Goal: Consume media (video, audio): Watch videos, listen to music or podcasts

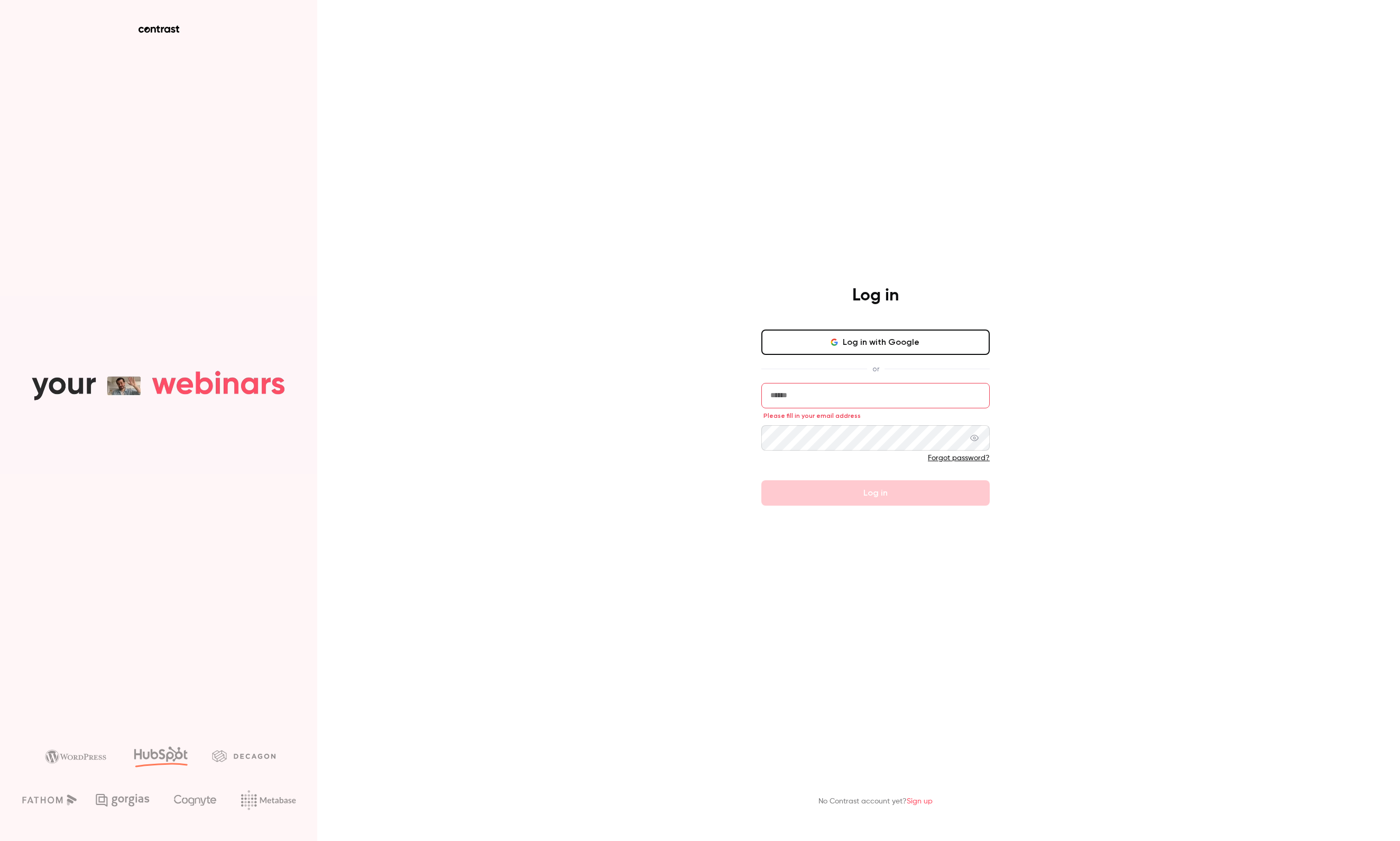
click at [794, 337] on button "Log in with Google" at bounding box center [876, 342] width 228 height 25
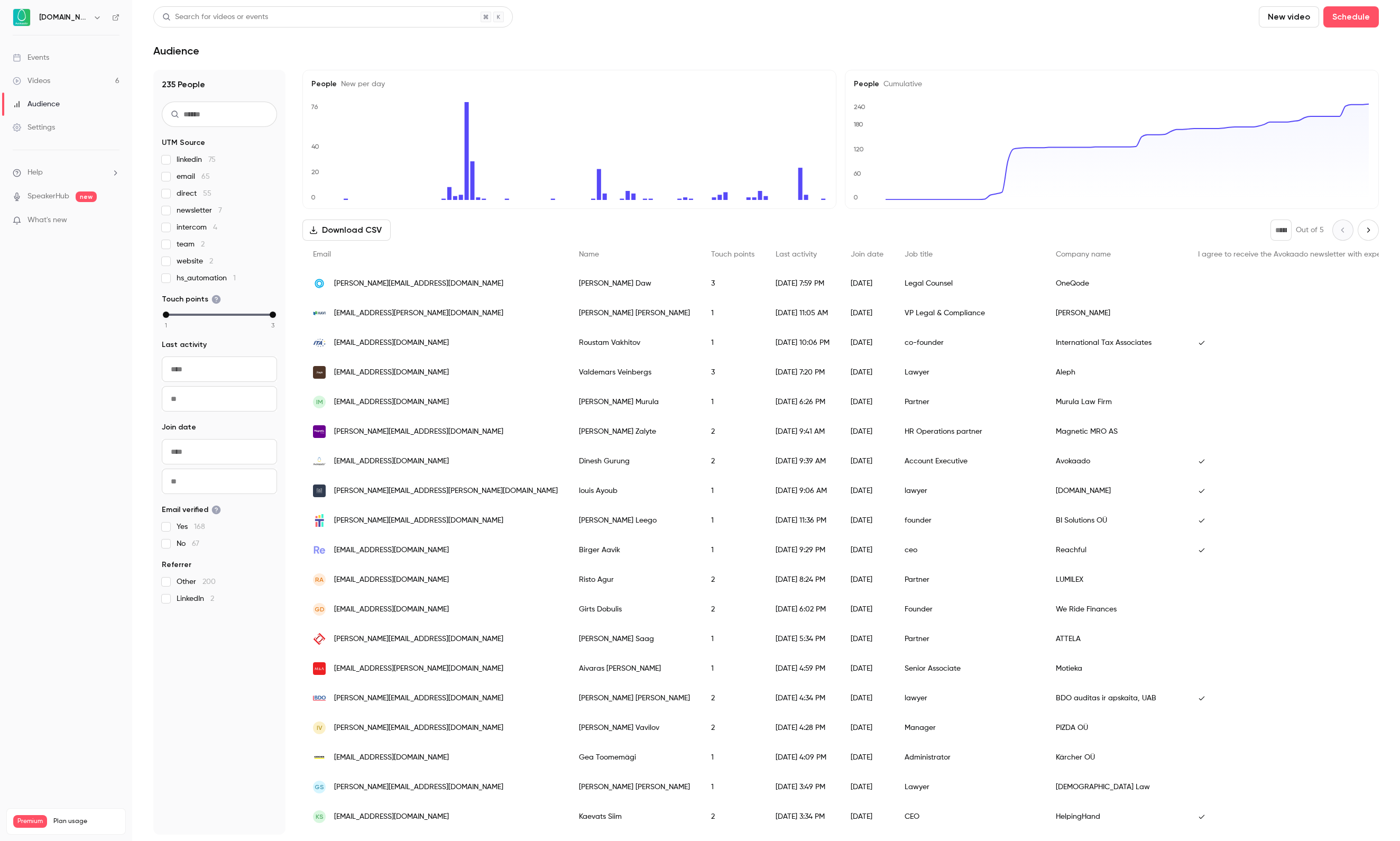
click at [59, 86] on link "Videos 6" at bounding box center [66, 81] width 132 height 23
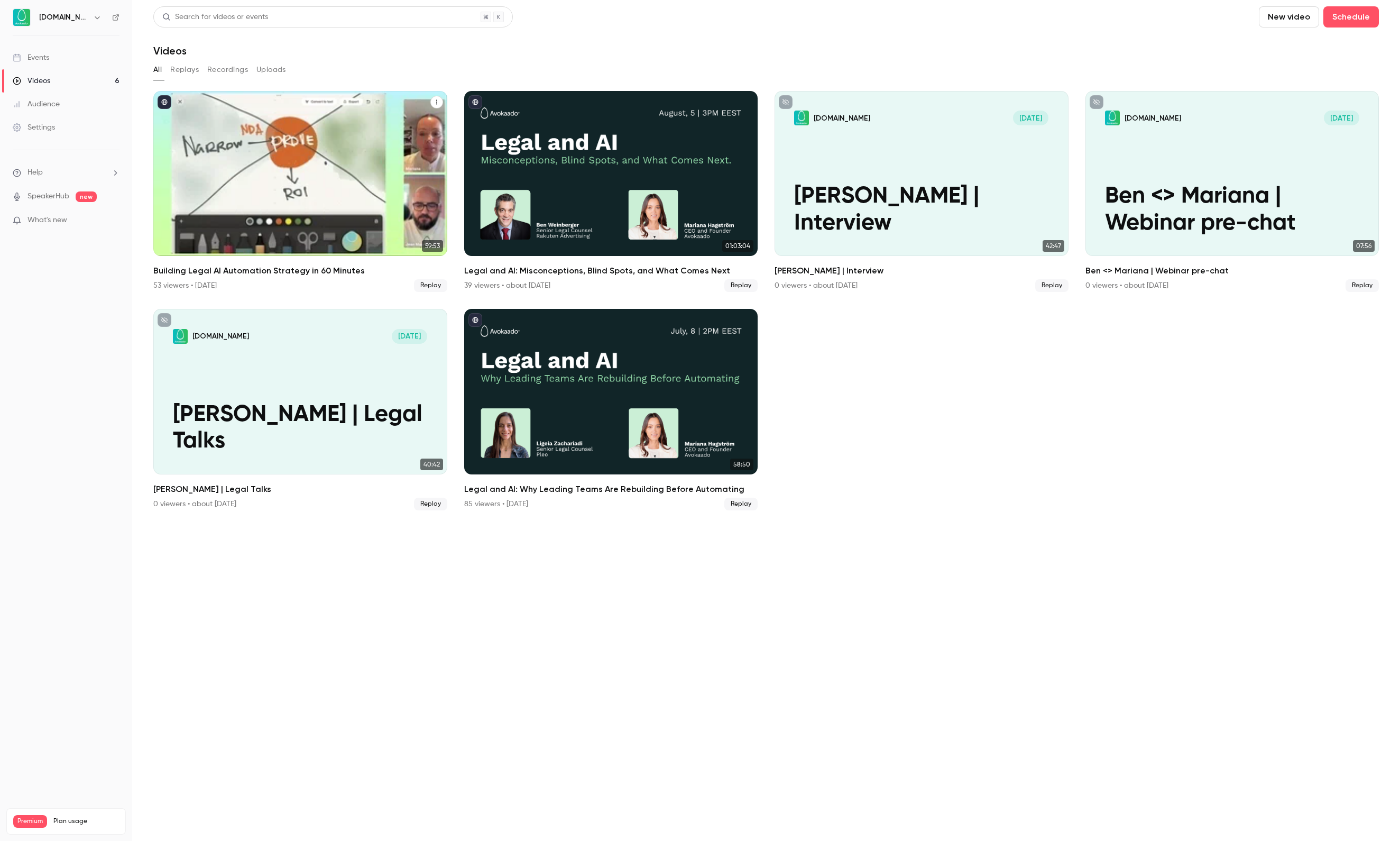
click at [383, 201] on div "Building Legal AI Automation Strategy in 60 Minutes" at bounding box center [301, 173] width 294 height 165
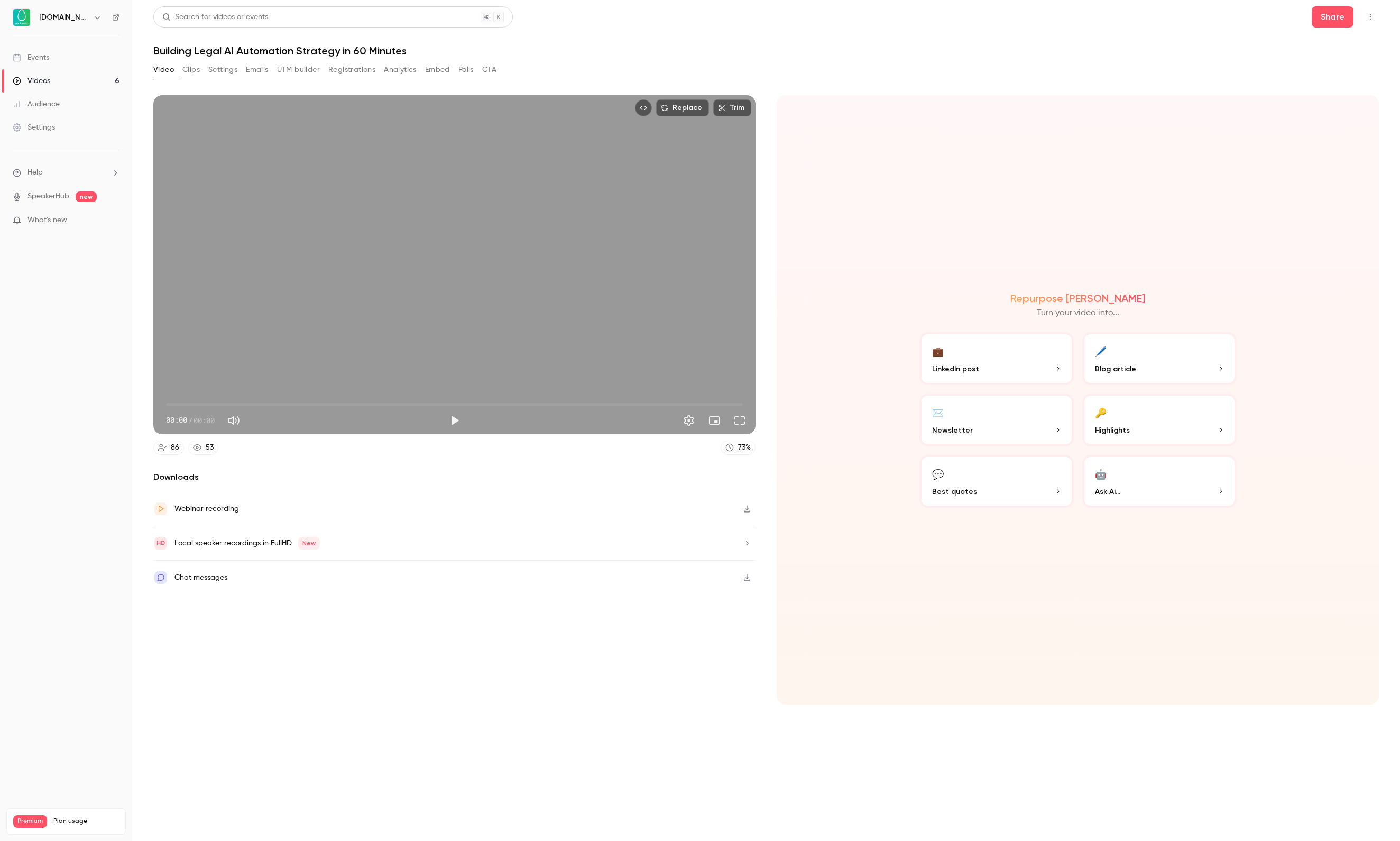
click at [375, 74] on button "Registrations" at bounding box center [352, 70] width 47 height 17
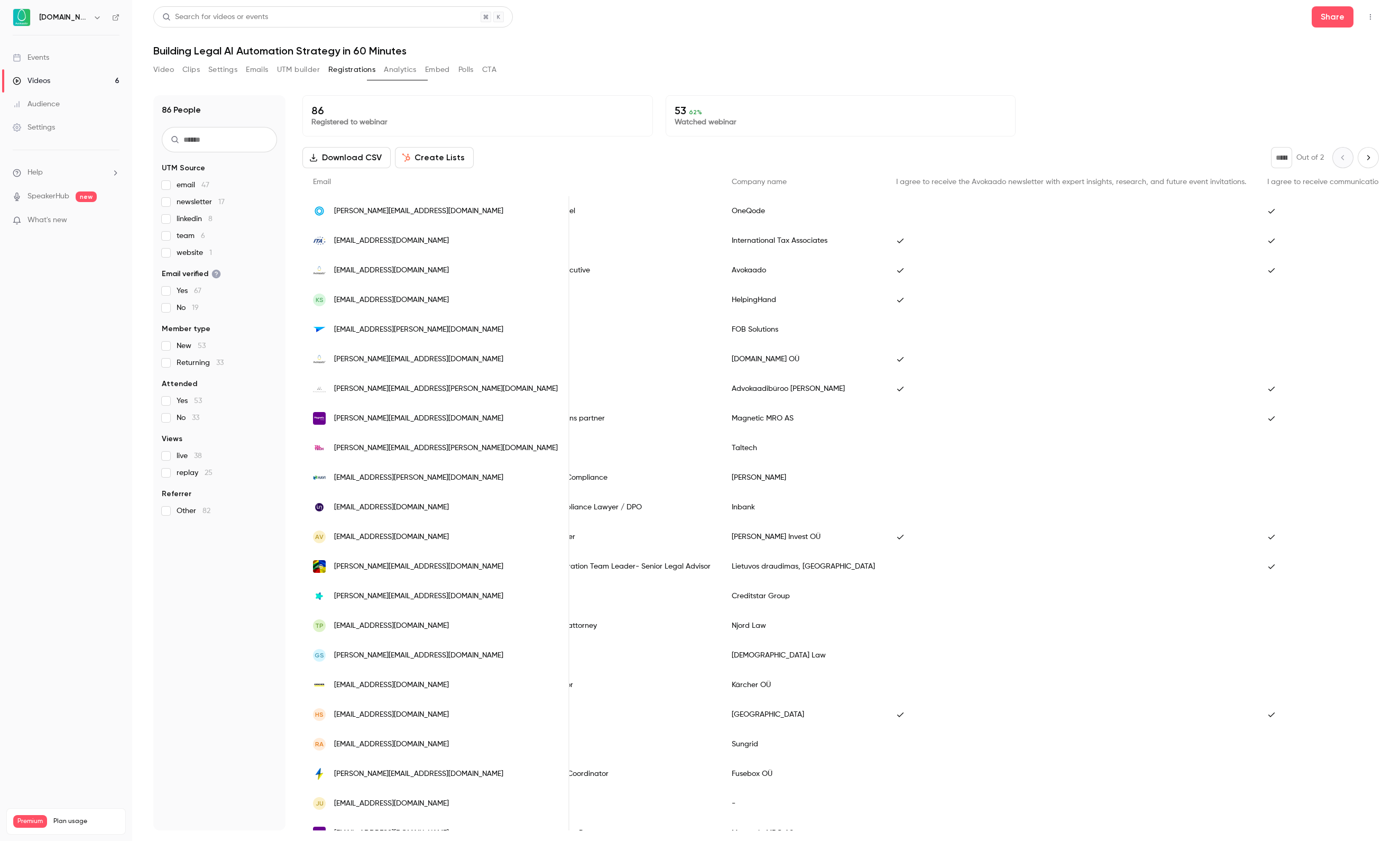
scroll to position [0, 370]
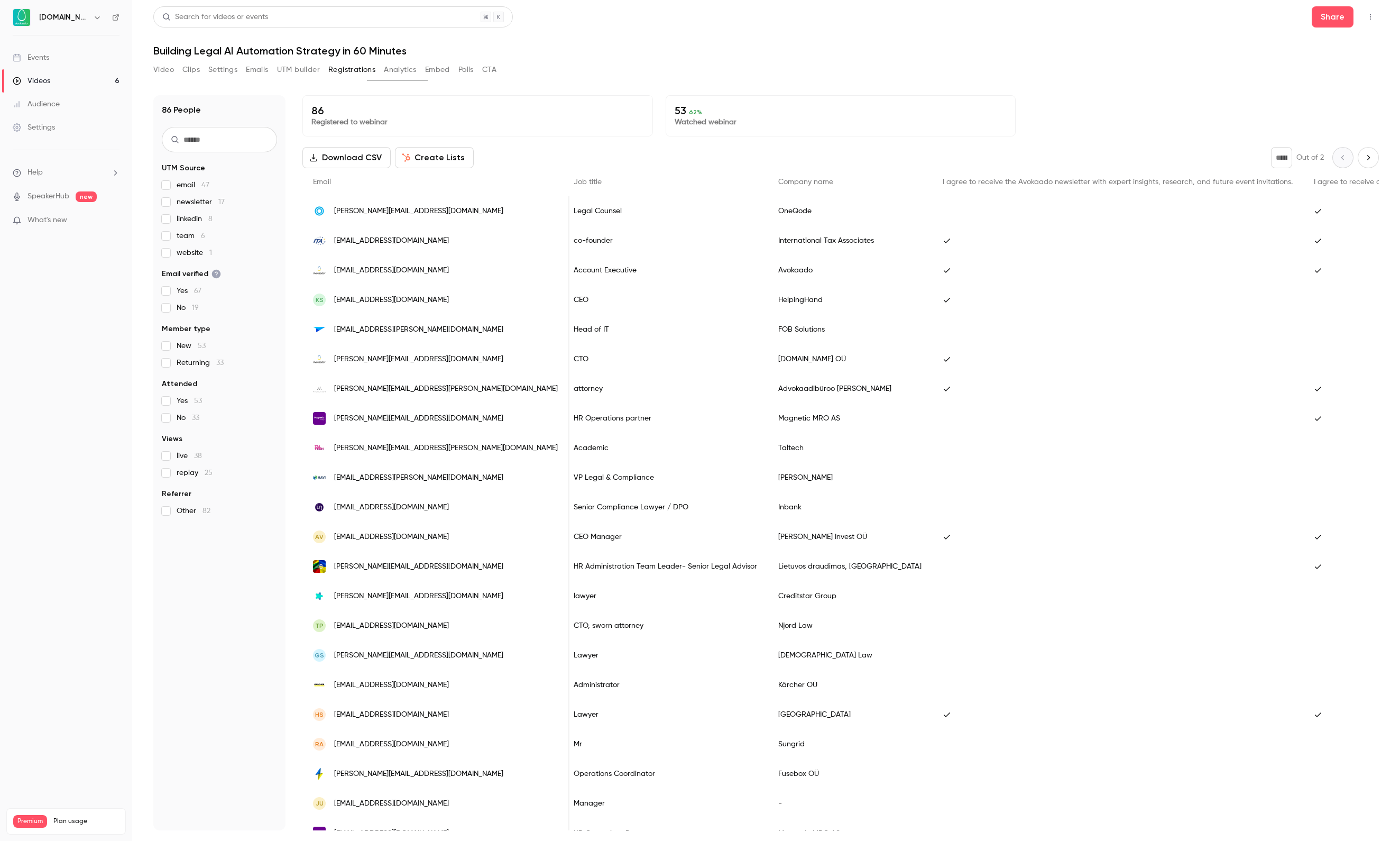
click at [65, 71] on link "Videos 6" at bounding box center [66, 81] width 132 height 23
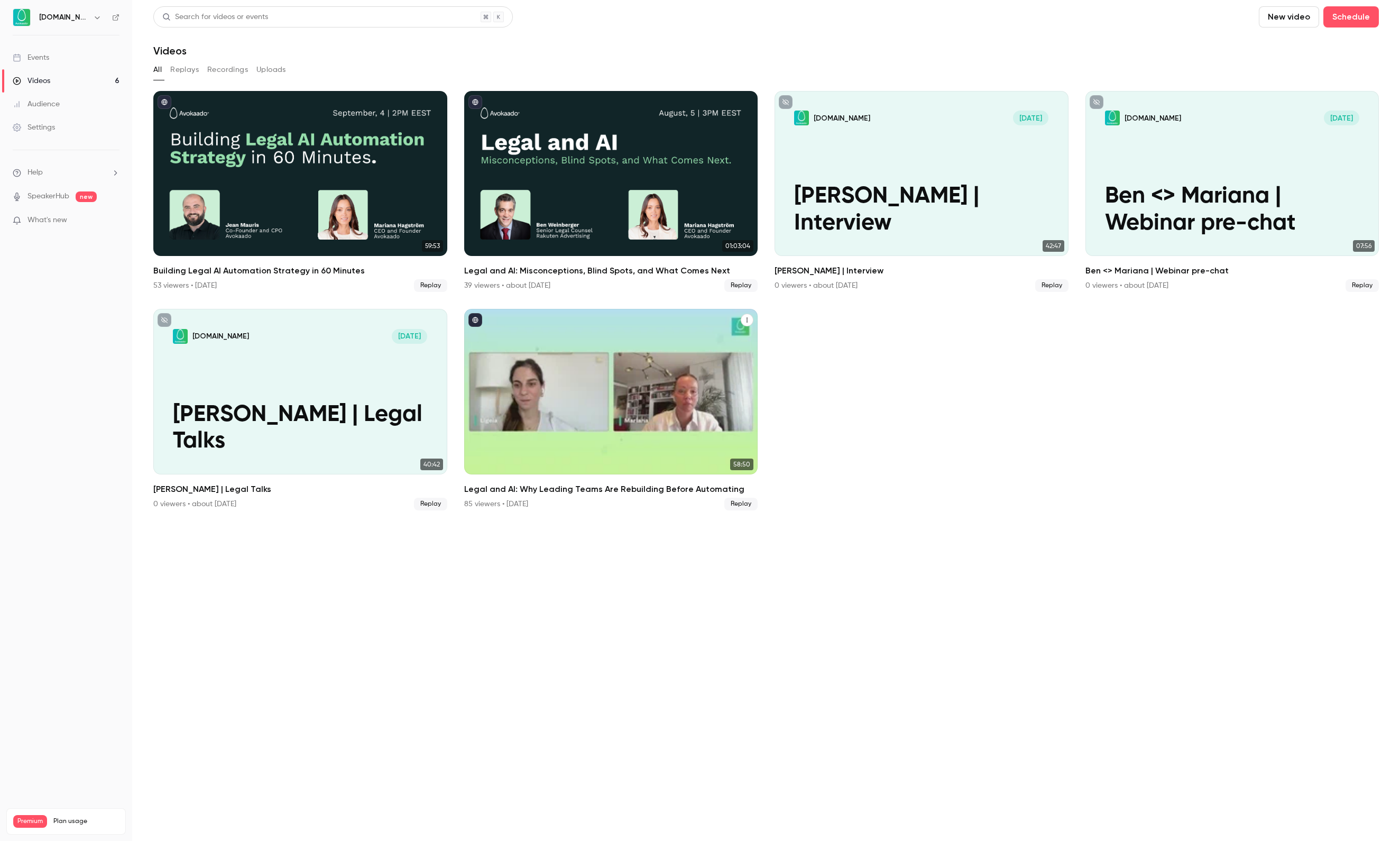
click at [607, 417] on div "Legal and AI: Why Leading Teams Are Rebuilding Before Automating" at bounding box center [611, 391] width 294 height 165
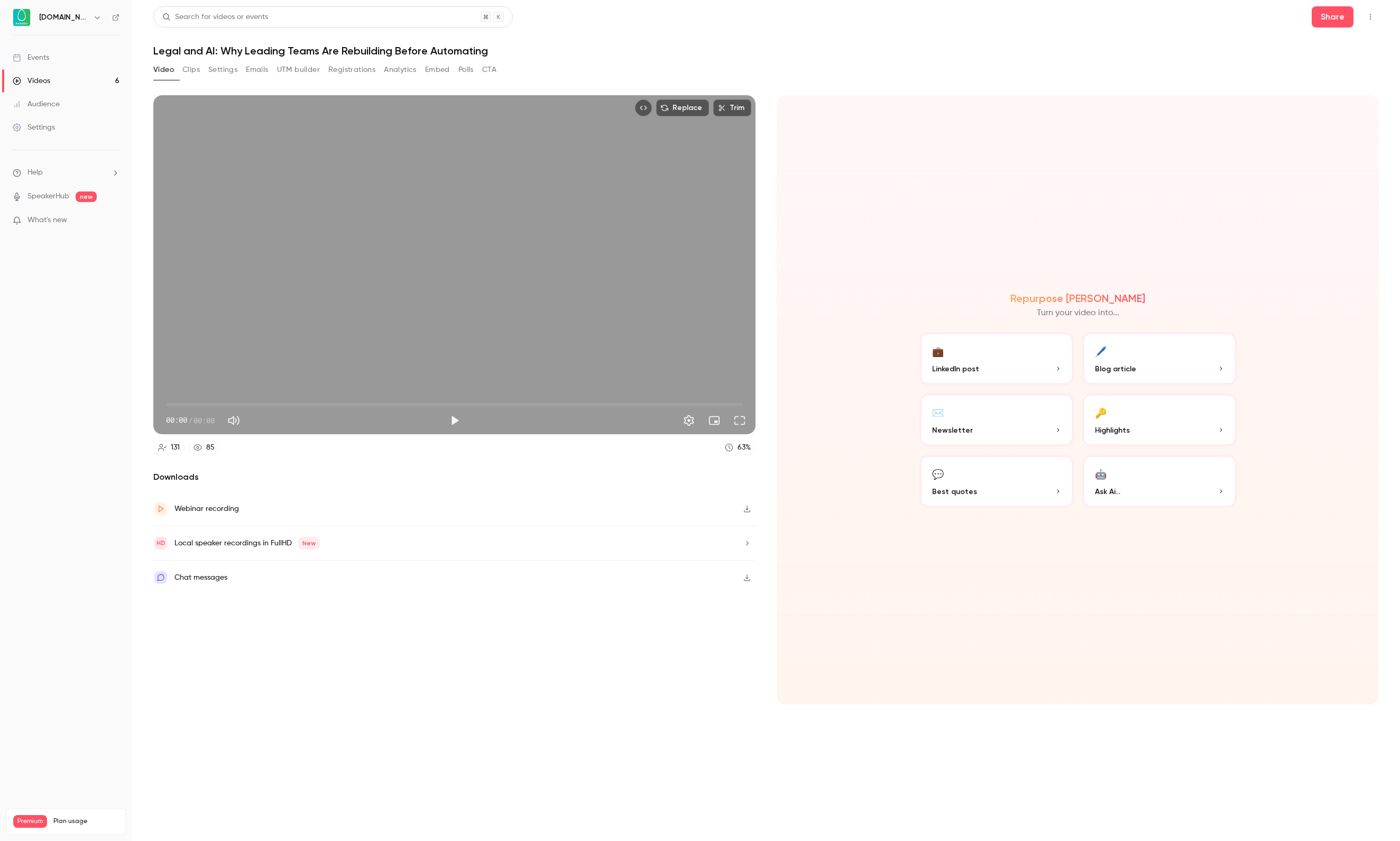
click at [474, 69] on button "Polls" at bounding box center [466, 70] width 16 height 17
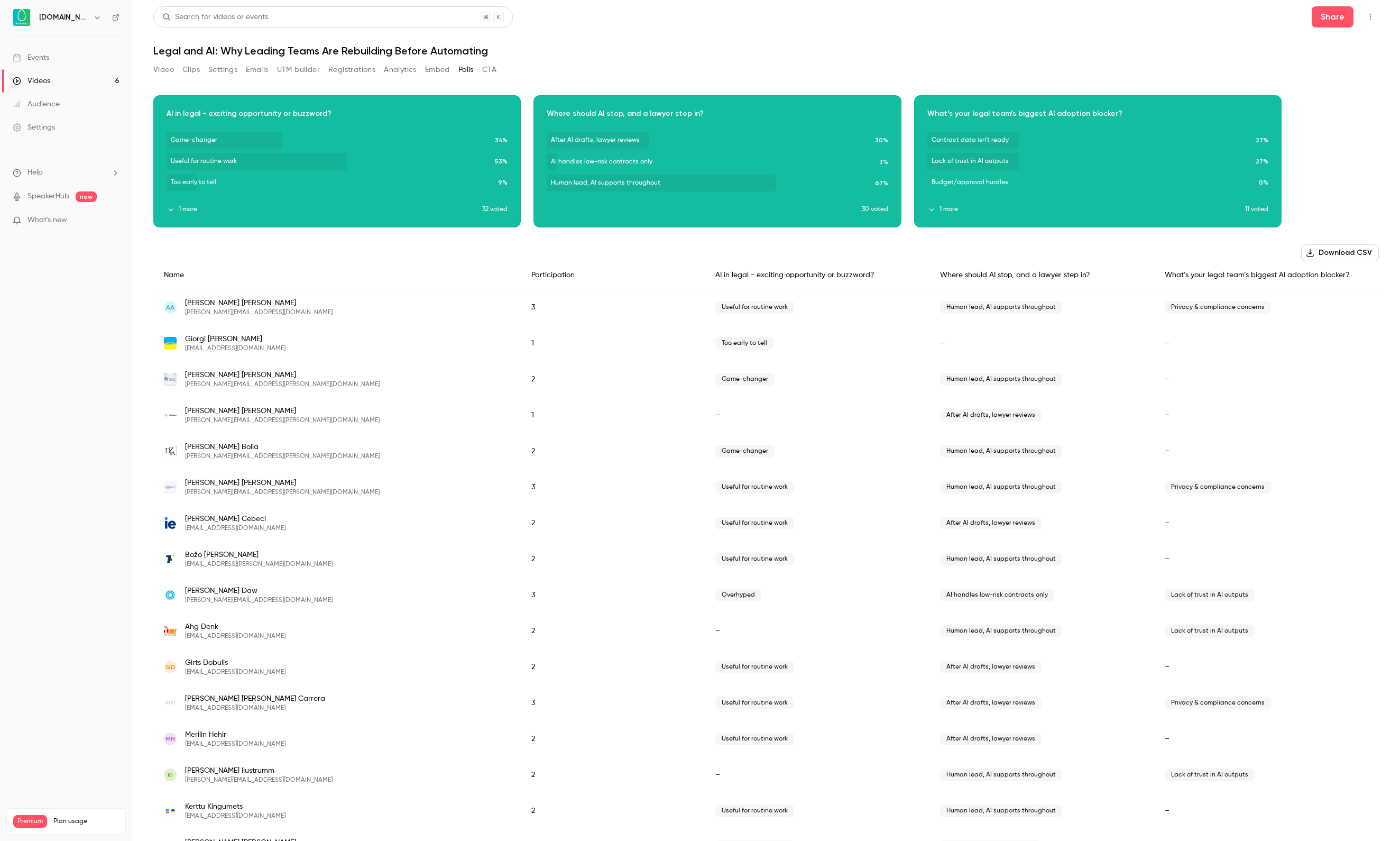
click at [951, 205] on button "1 more" at bounding box center [1086, 209] width 318 height 10
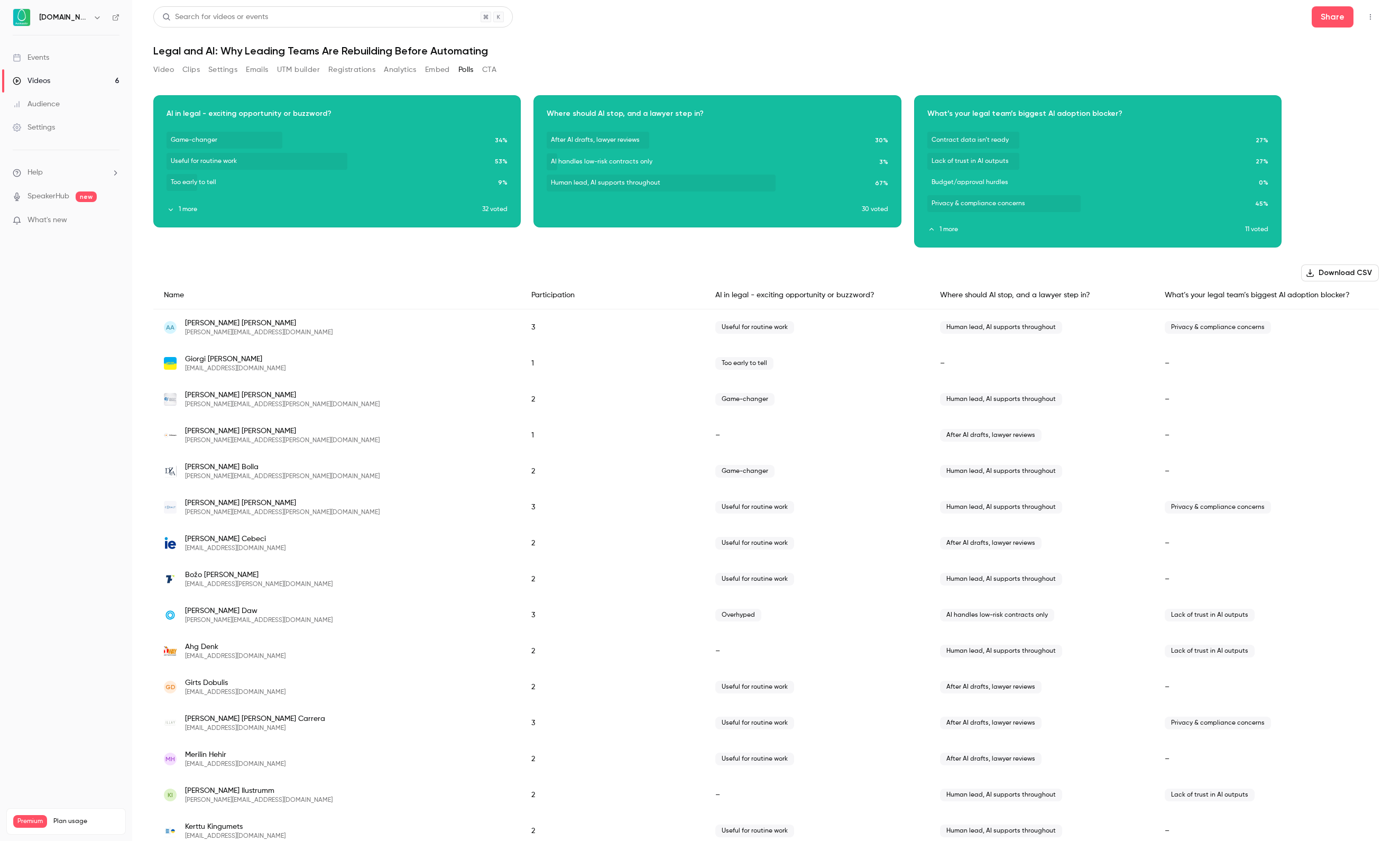
click at [30, 82] on div "Videos" at bounding box center [32, 81] width 38 height 10
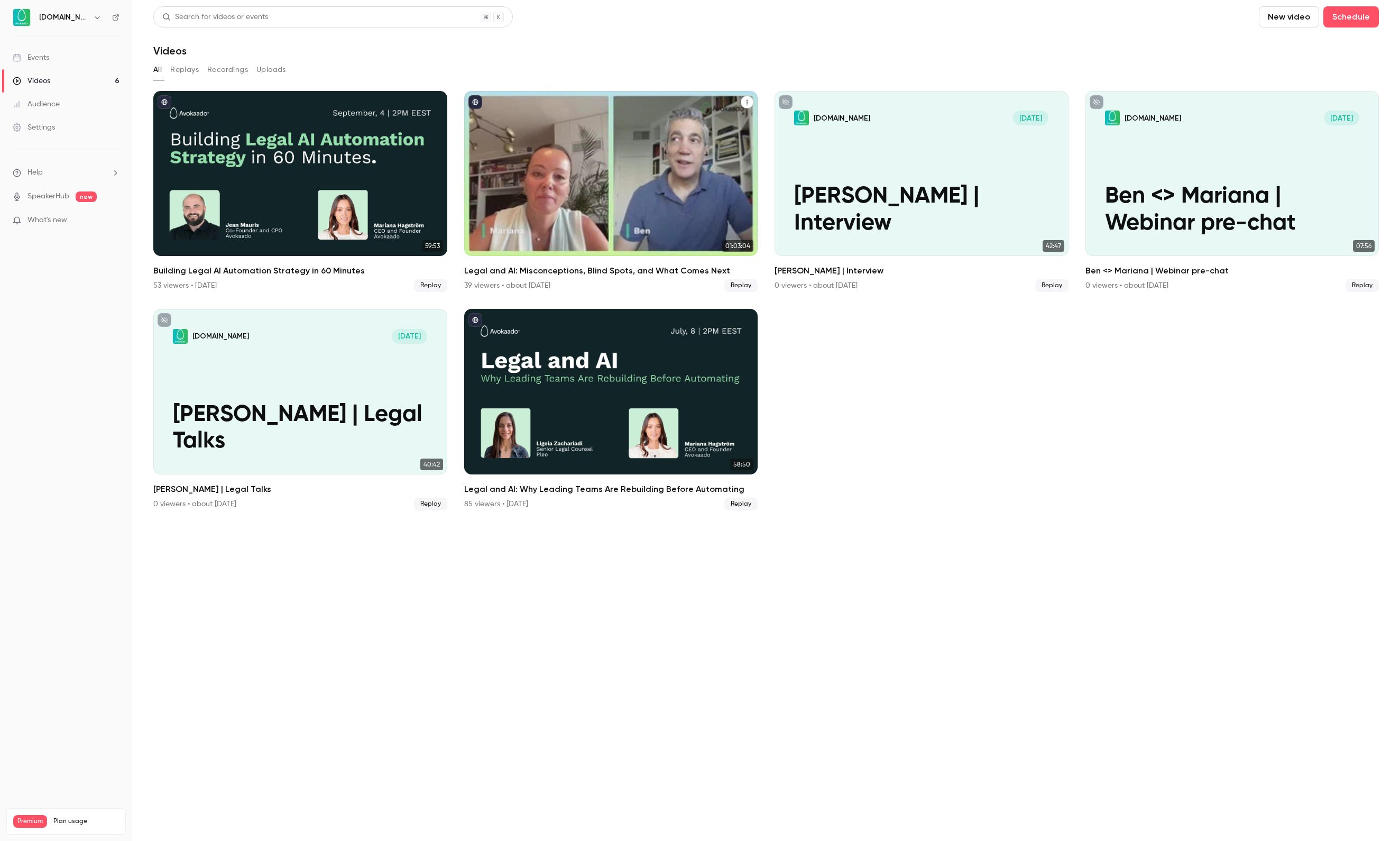
click at [544, 163] on div "Legal and AI: Misconceptions, Blind Spots, and What Comes Next" at bounding box center [611, 173] width 294 height 165
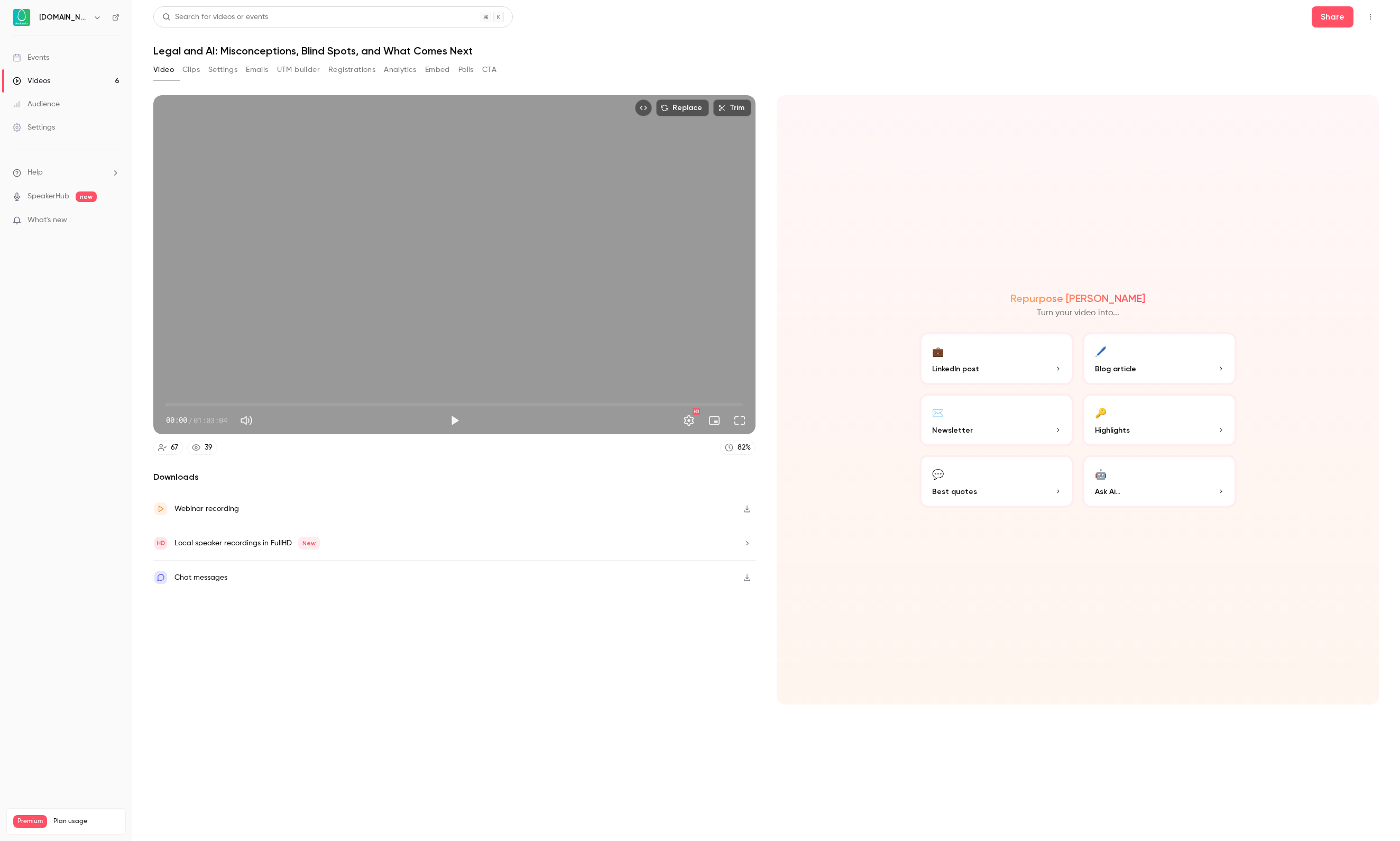
click at [474, 67] on button "Polls" at bounding box center [466, 70] width 16 height 17
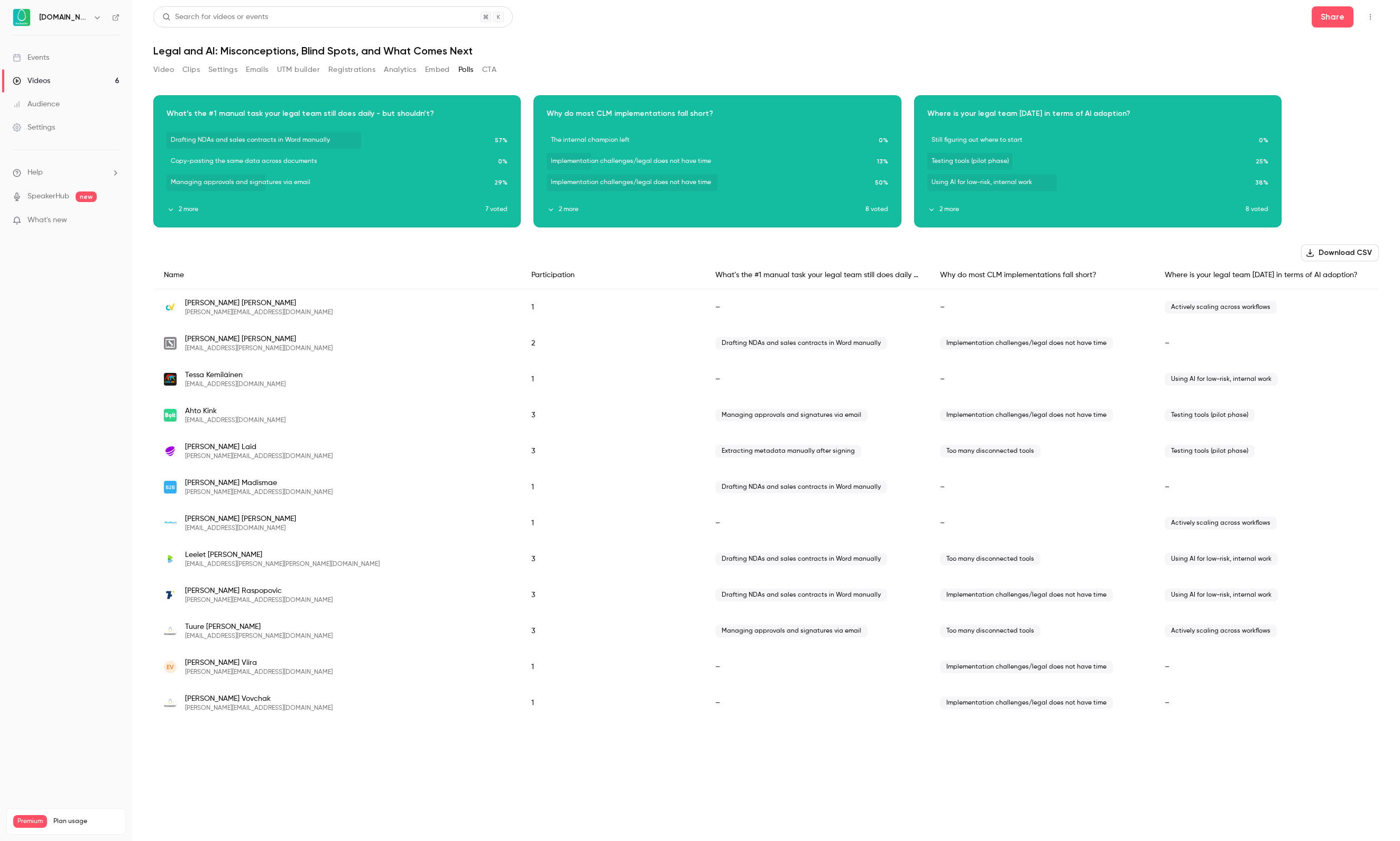
click at [579, 205] on button "2 more" at bounding box center [705, 209] width 318 height 10
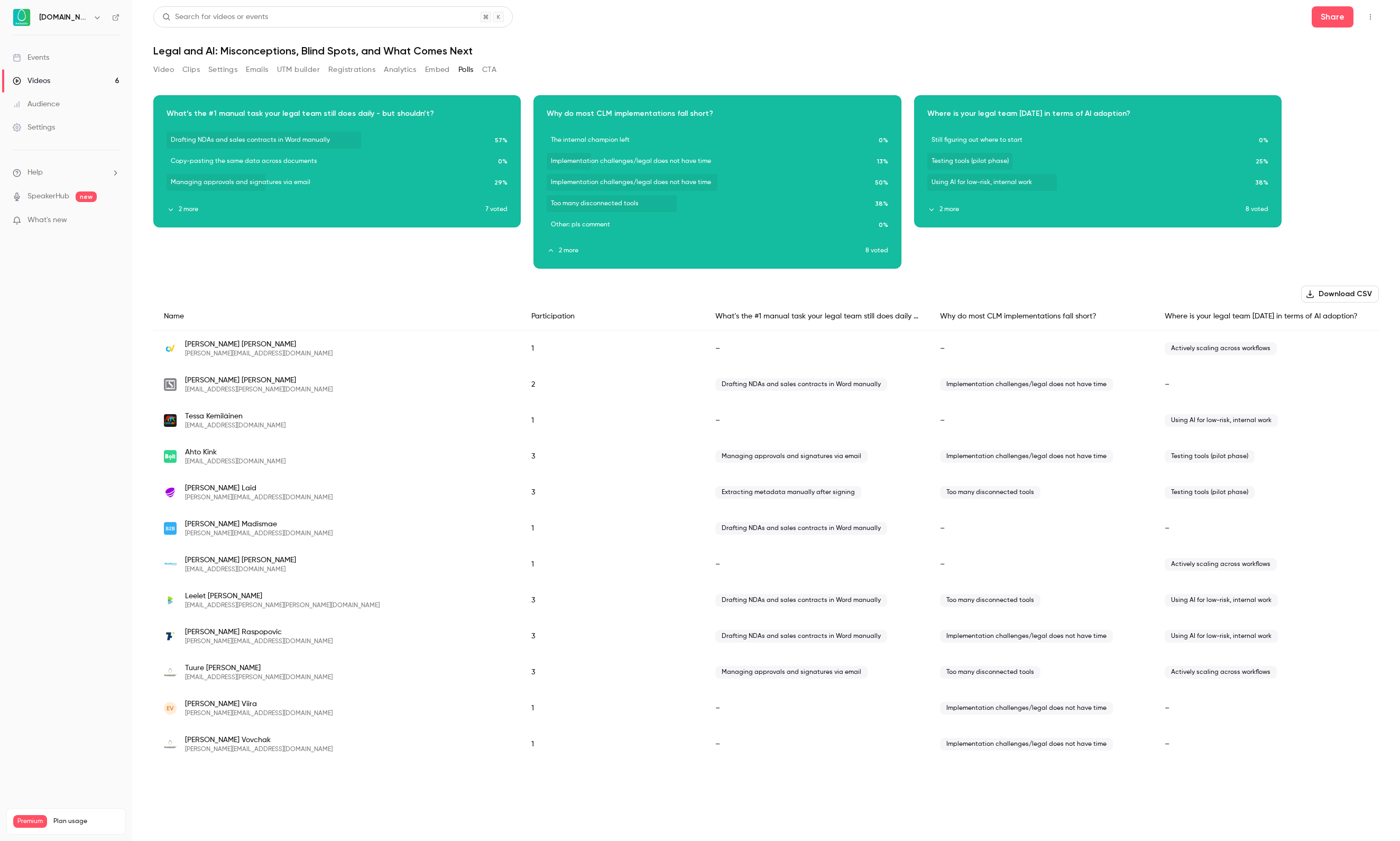
click at [663, 211] on div "Download image" at bounding box center [717, 182] width 366 height 172
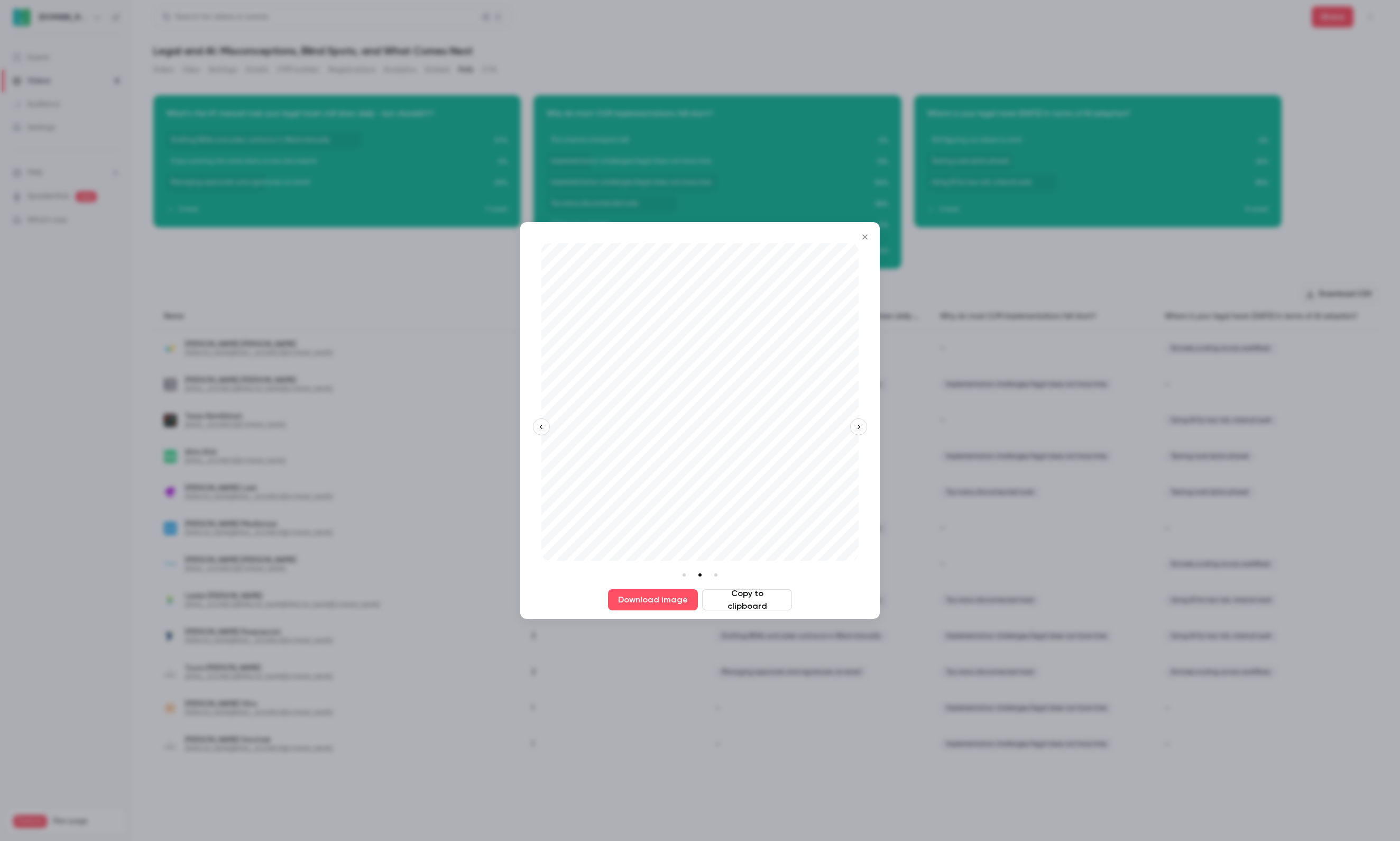
click at [762, 598] on button "Copy to clipboard" at bounding box center [747, 600] width 90 height 21
click at [659, 604] on button "Download image" at bounding box center [653, 600] width 90 height 21
click at [747, 589] on button "Copy to clipboard" at bounding box center [747, 600] width 90 height 21
click at [865, 231] on button "Close" at bounding box center [865, 237] width 21 height 21
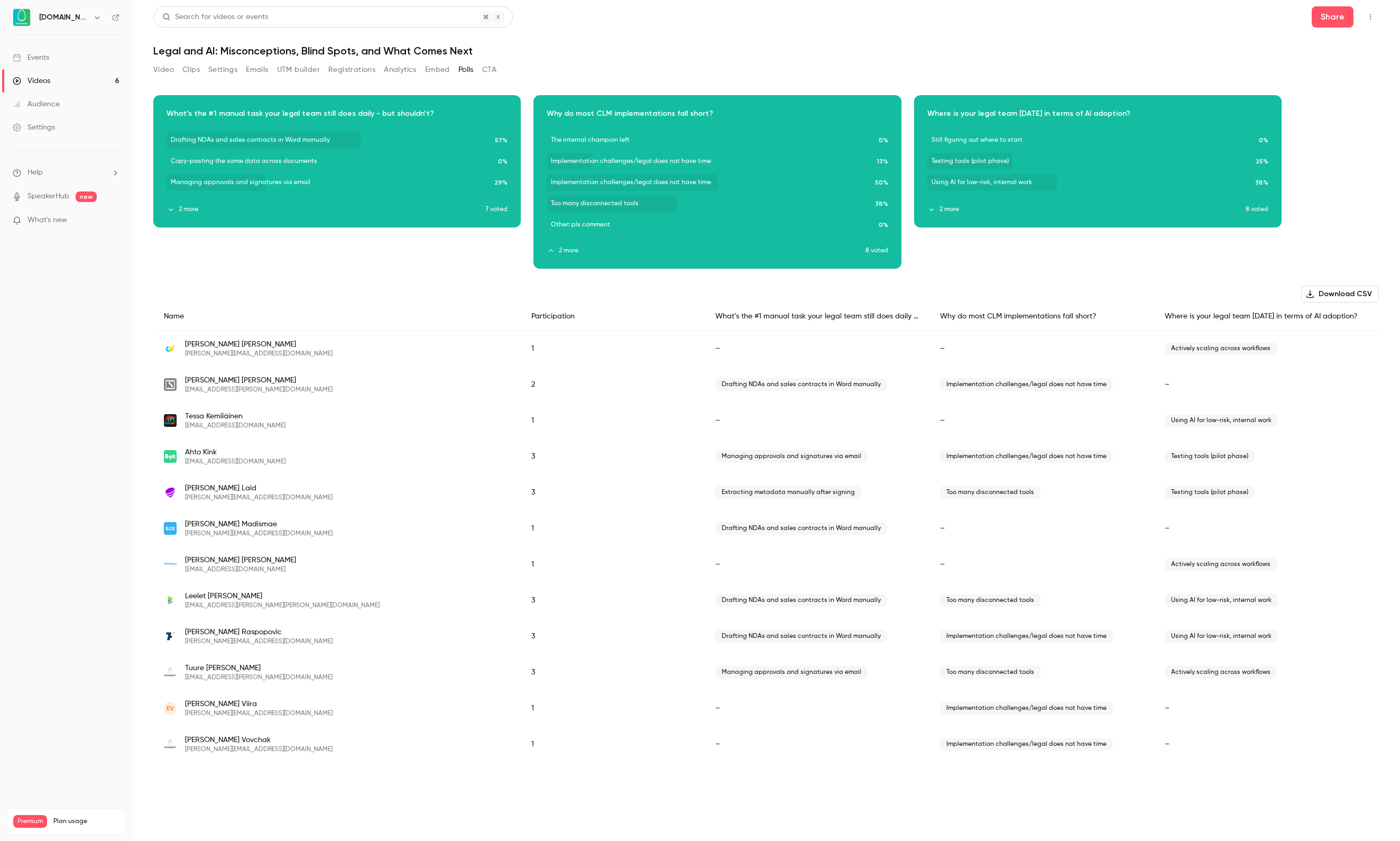
click at [174, 69] on button "Video" at bounding box center [164, 70] width 21 height 17
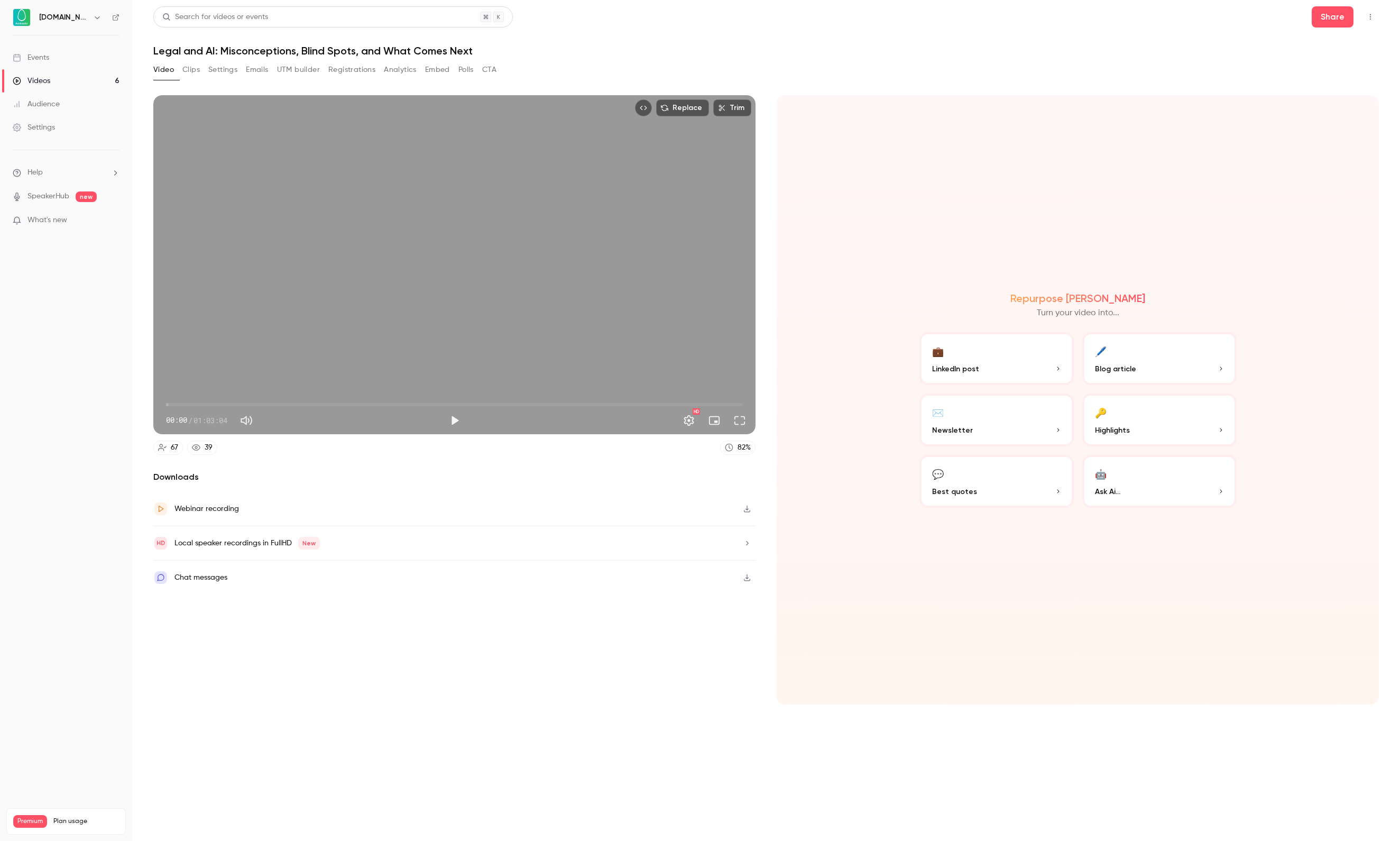
click at [463, 423] on button "Play" at bounding box center [454, 420] width 21 height 21
drag, startPoint x: 174, startPoint y: 402, endPoint x: 250, endPoint y: 401, distance: 76.0
click at [251, 403] on span "09:15" at bounding box center [250, 405] width 3 height 3
click at [305, 404] on span "15:15" at bounding box center [454, 405] width 577 height 17
click at [458, 424] on button "Pause" at bounding box center [454, 420] width 21 height 21
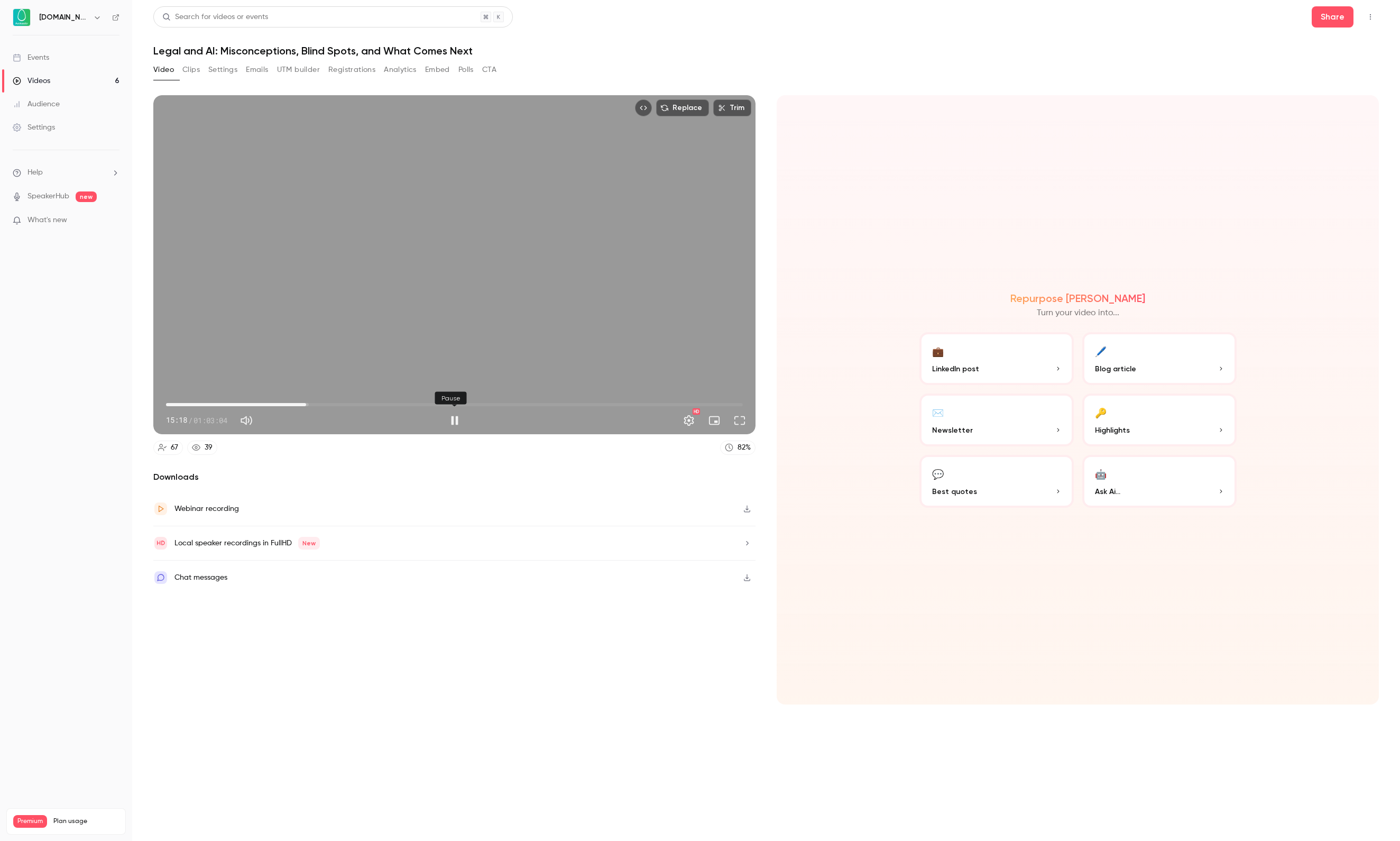
type input "*****"
click at [474, 67] on button "Polls" at bounding box center [466, 70] width 16 height 17
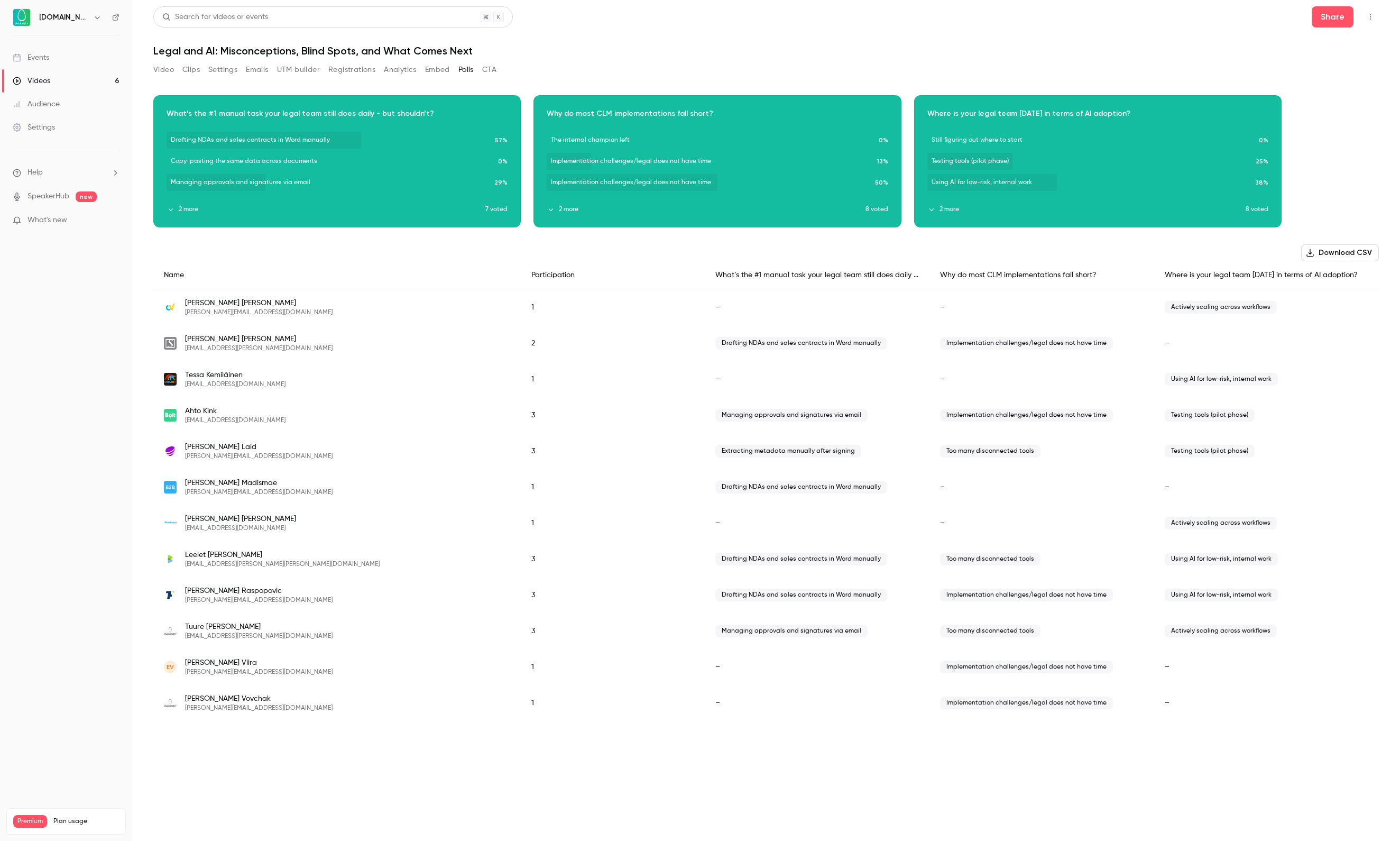
click at [565, 205] on button "2 more" at bounding box center [705, 209] width 318 height 10
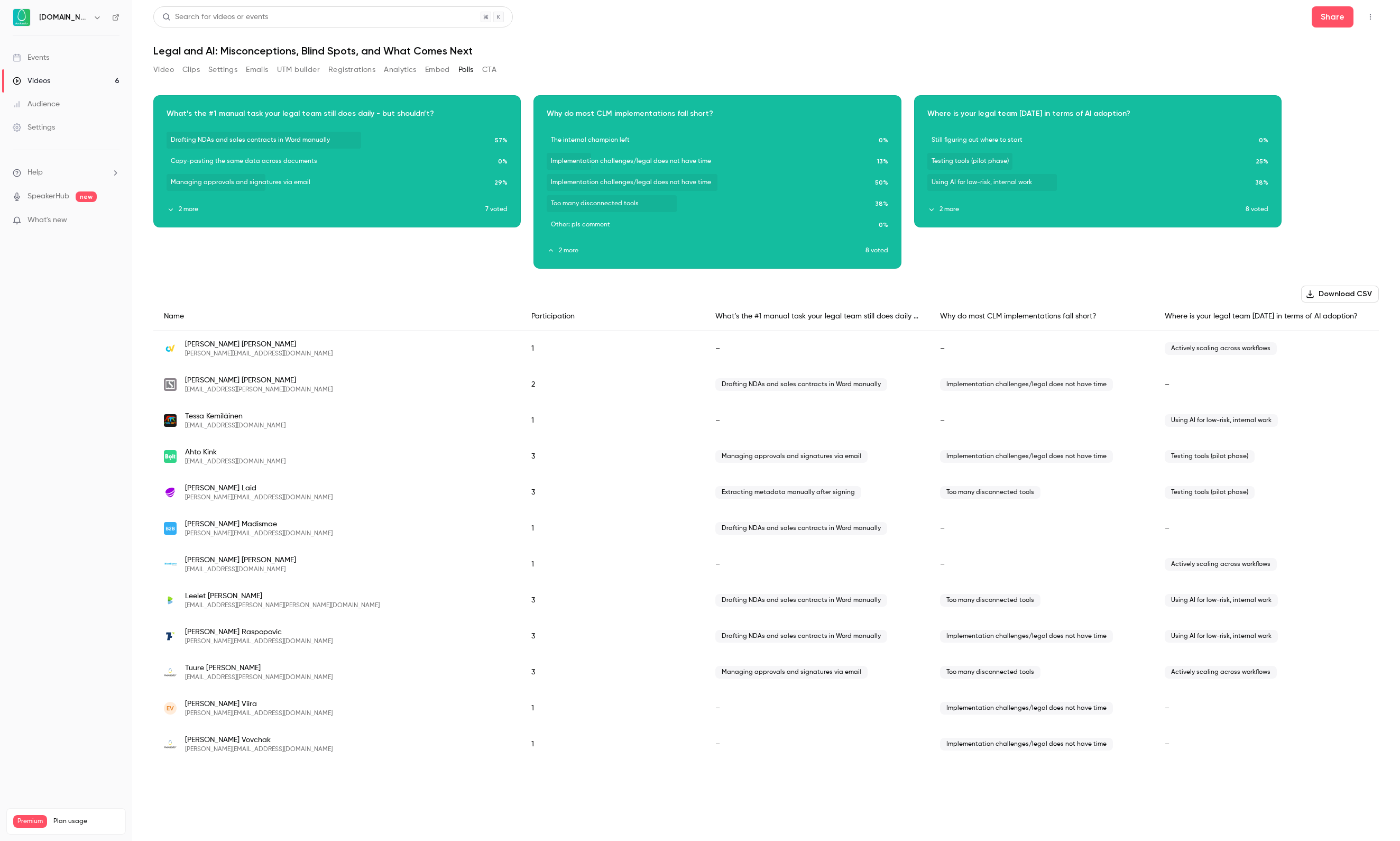
click at [995, 389] on span "Implementation challenges/legal does not have time" at bounding box center [1026, 385] width 173 height 13
drag, startPoint x: 983, startPoint y: 386, endPoint x: 953, endPoint y: 384, distance: 30.1
click at [954, 385] on span "Implementation challenges/legal does not have time" at bounding box center [1026, 385] width 173 height 13
drag, startPoint x: 550, startPoint y: 183, endPoint x: 810, endPoint y: 184, distance: 260.0
click at [810, 184] on div "Download image" at bounding box center [717, 182] width 366 height 172
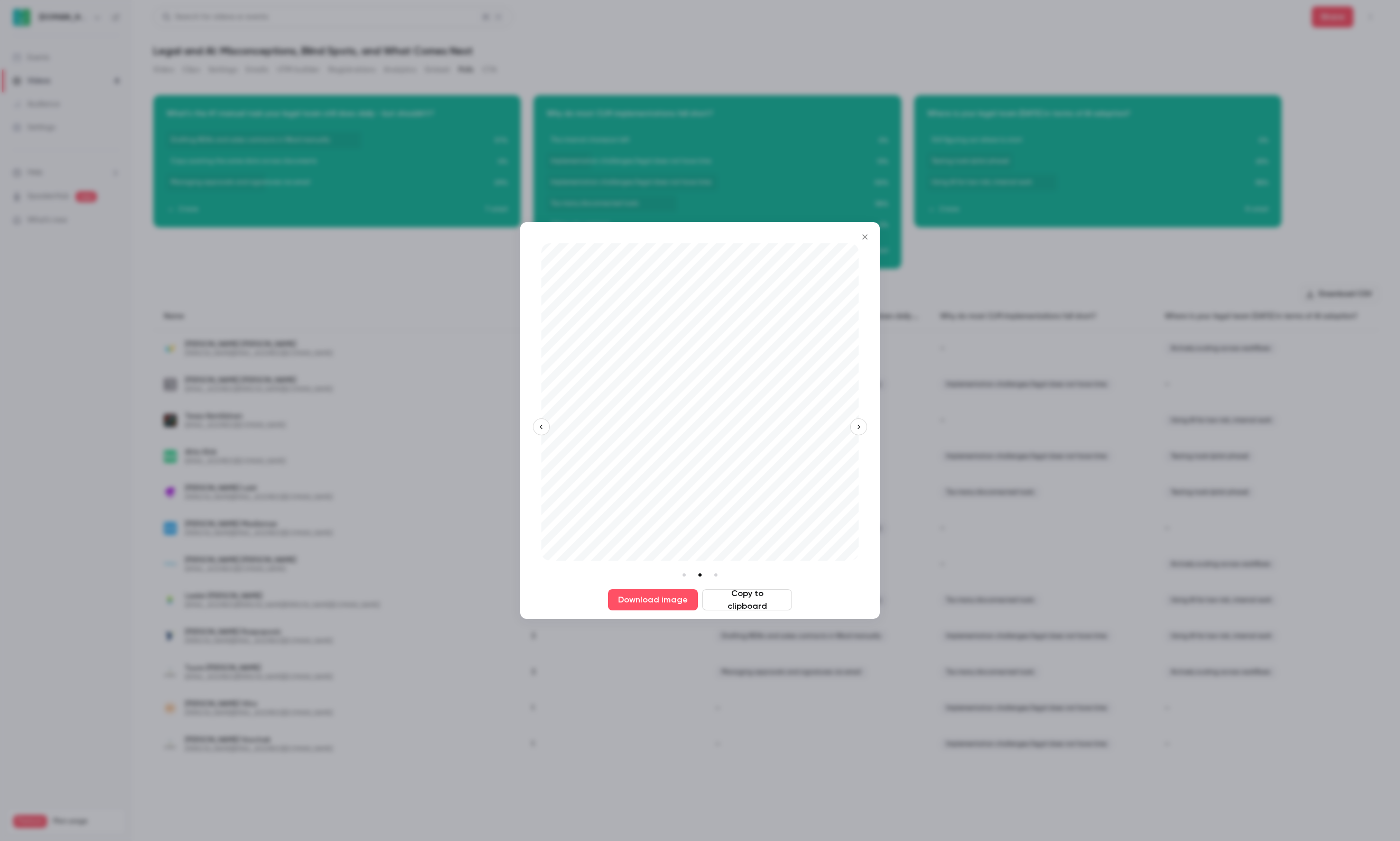
click at [871, 237] on button "Close" at bounding box center [865, 237] width 21 height 21
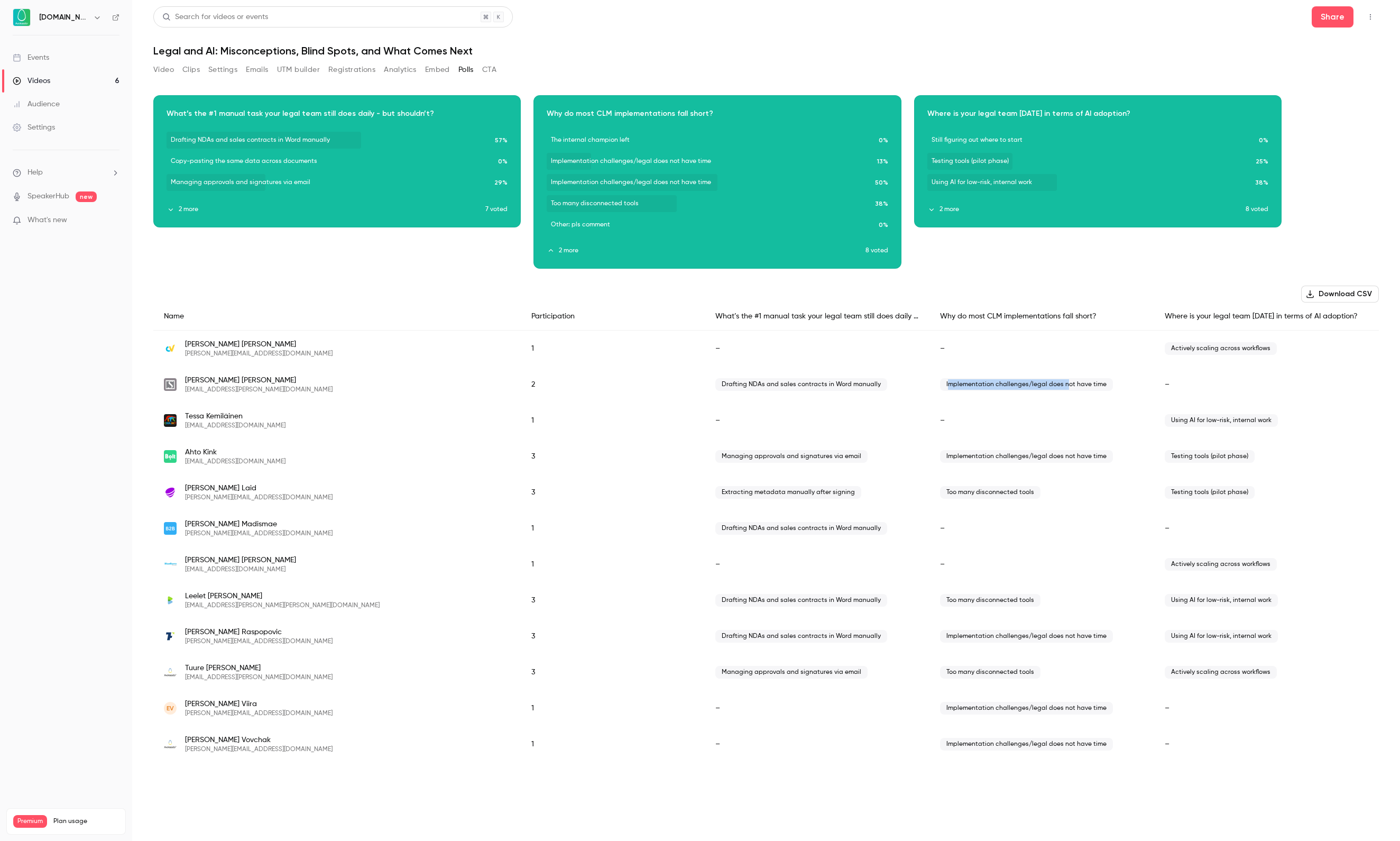
drag, startPoint x: 948, startPoint y: 388, endPoint x: 1125, endPoint y: 389, distance: 177.0
click at [1113, 389] on span "Implementation challenges/legal does not have time" at bounding box center [1026, 385] width 173 height 13
drag, startPoint x: 948, startPoint y: 497, endPoint x: 1077, endPoint y: 497, distance: 129.0
click at [1040, 497] on span "Too many disconnected tools" at bounding box center [990, 493] width 100 height 13
copy span "Too many disconnected tools"
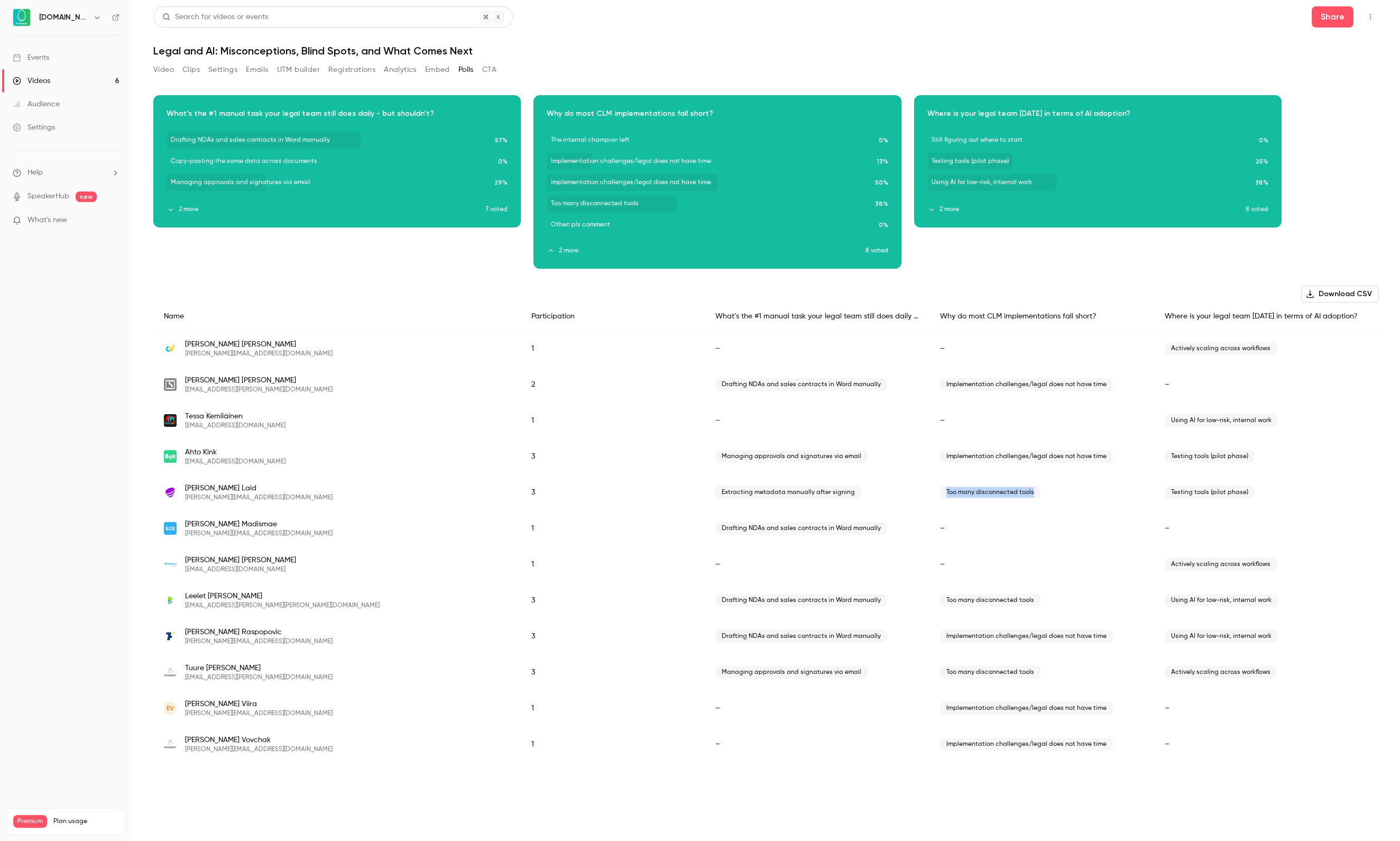
click at [565, 248] on button "2 more" at bounding box center [705, 250] width 318 height 10
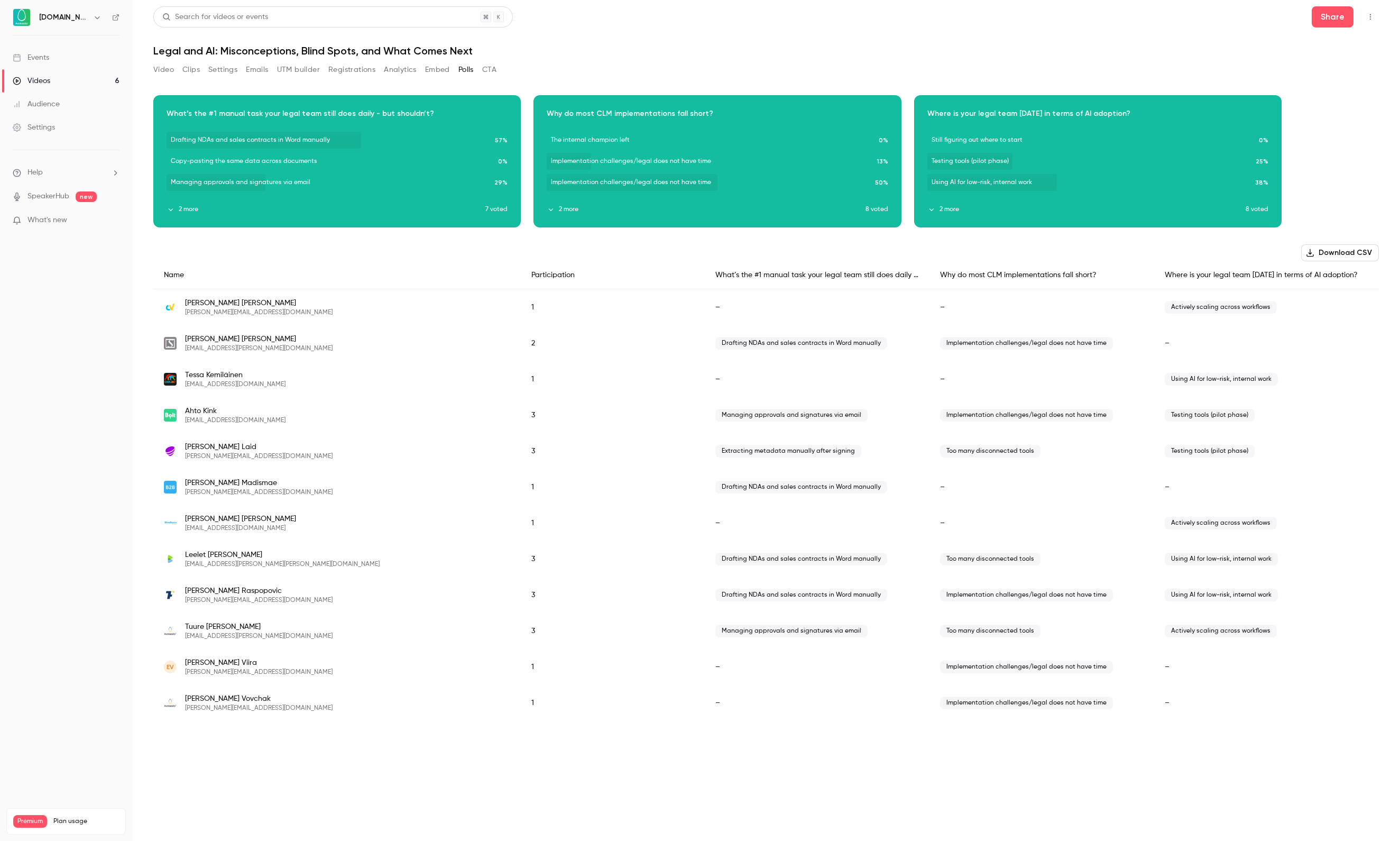
click at [571, 214] on div "Download image" at bounding box center [717, 161] width 366 height 131
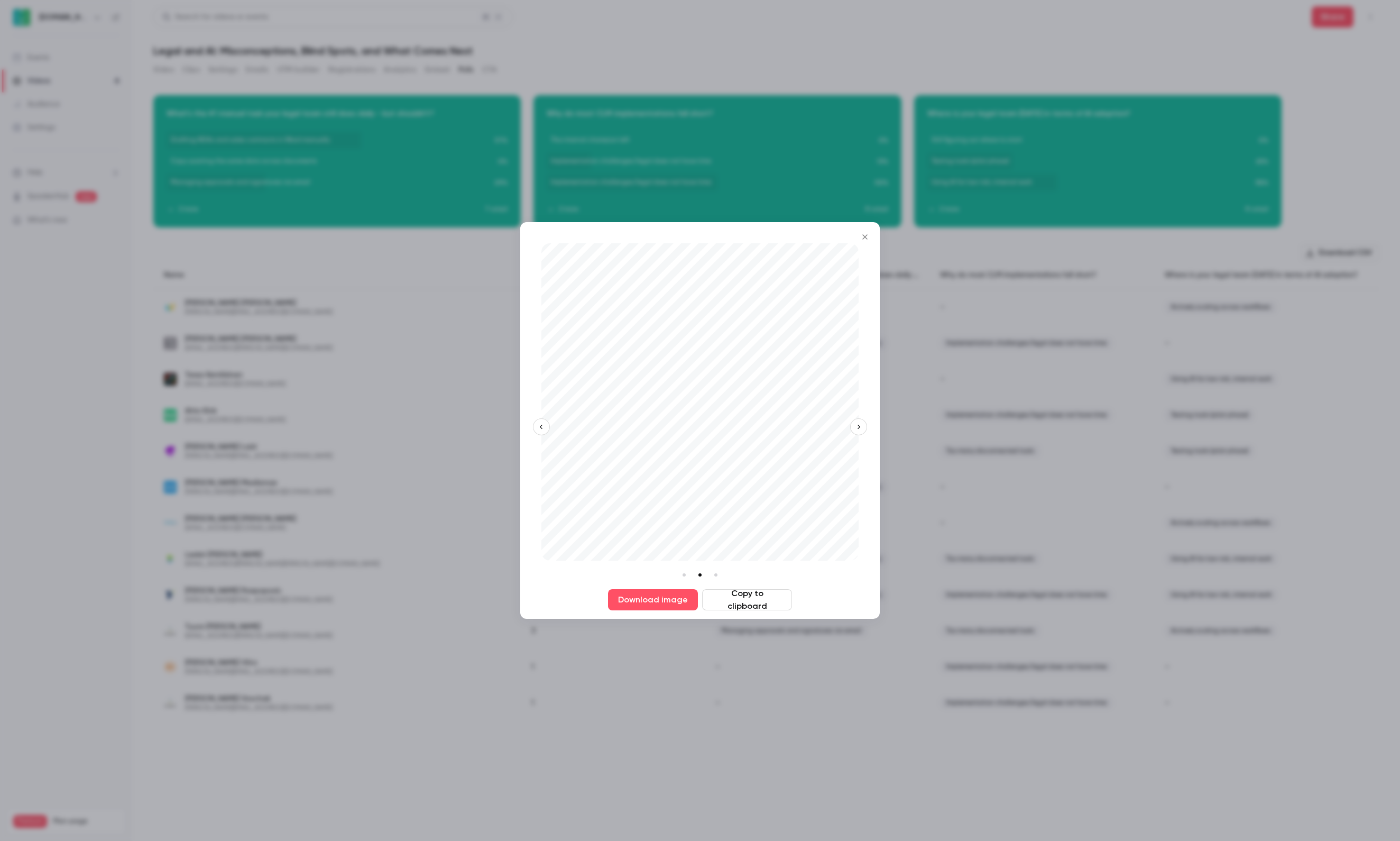
click at [863, 236] on icon "Close" at bounding box center [865, 237] width 13 height 8
